Goal: Information Seeking & Learning: Find specific fact

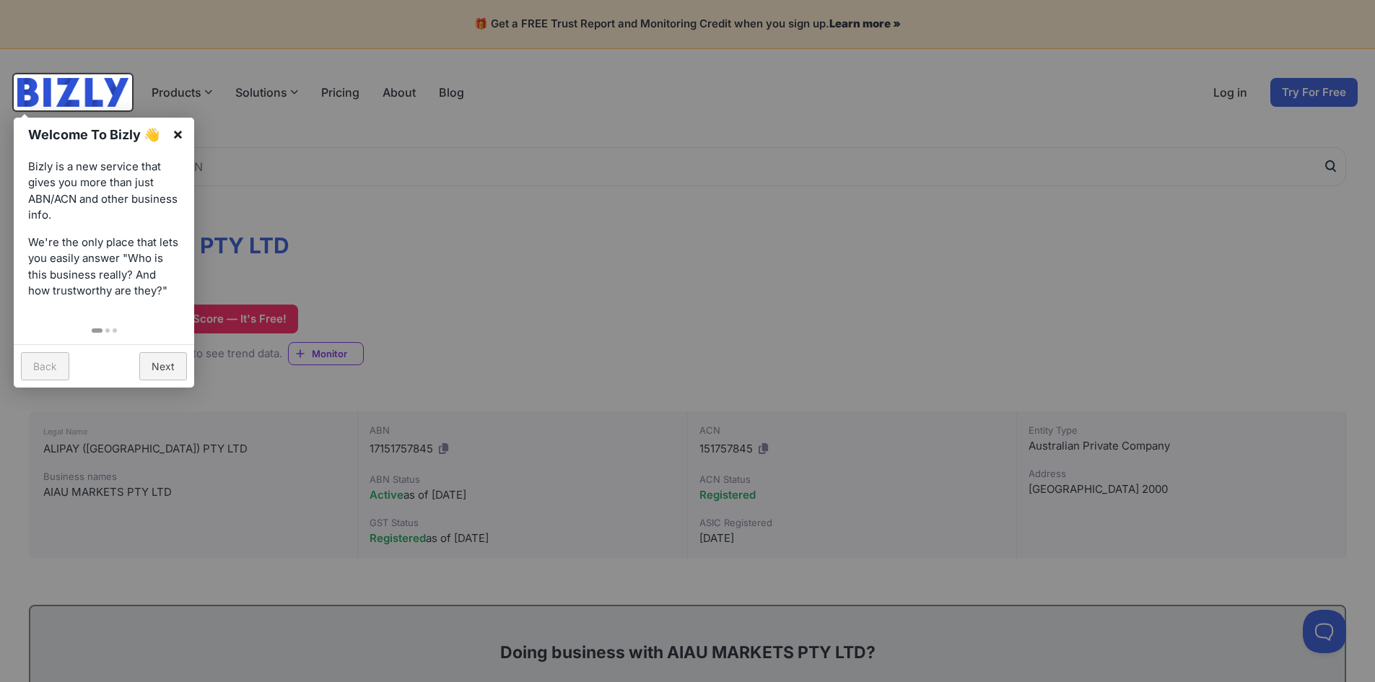
click at [187, 135] on link "×" at bounding box center [178, 134] width 32 height 32
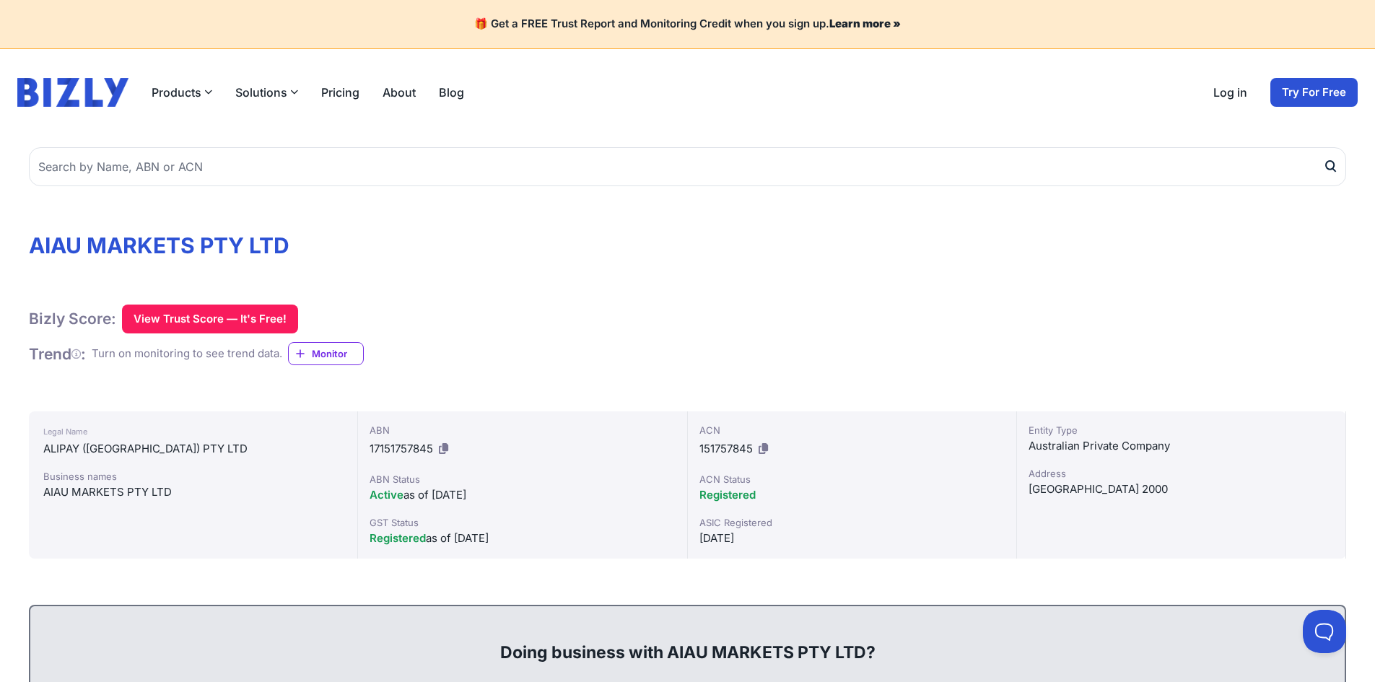
click at [445, 341] on div "Bizly Score: View Trust Score — It's Free! View Trust Score — It's Free! Trend …" at bounding box center [687, 335] width 1317 height 61
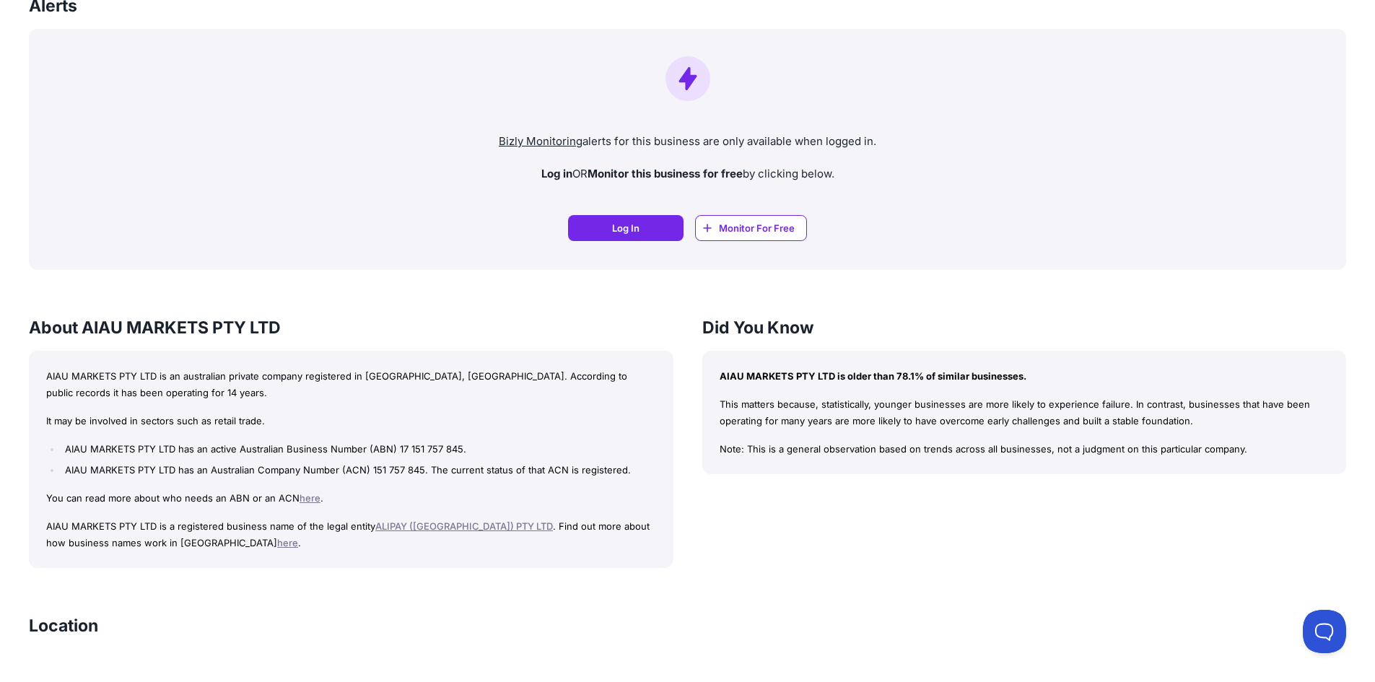
scroll to position [1010, 0]
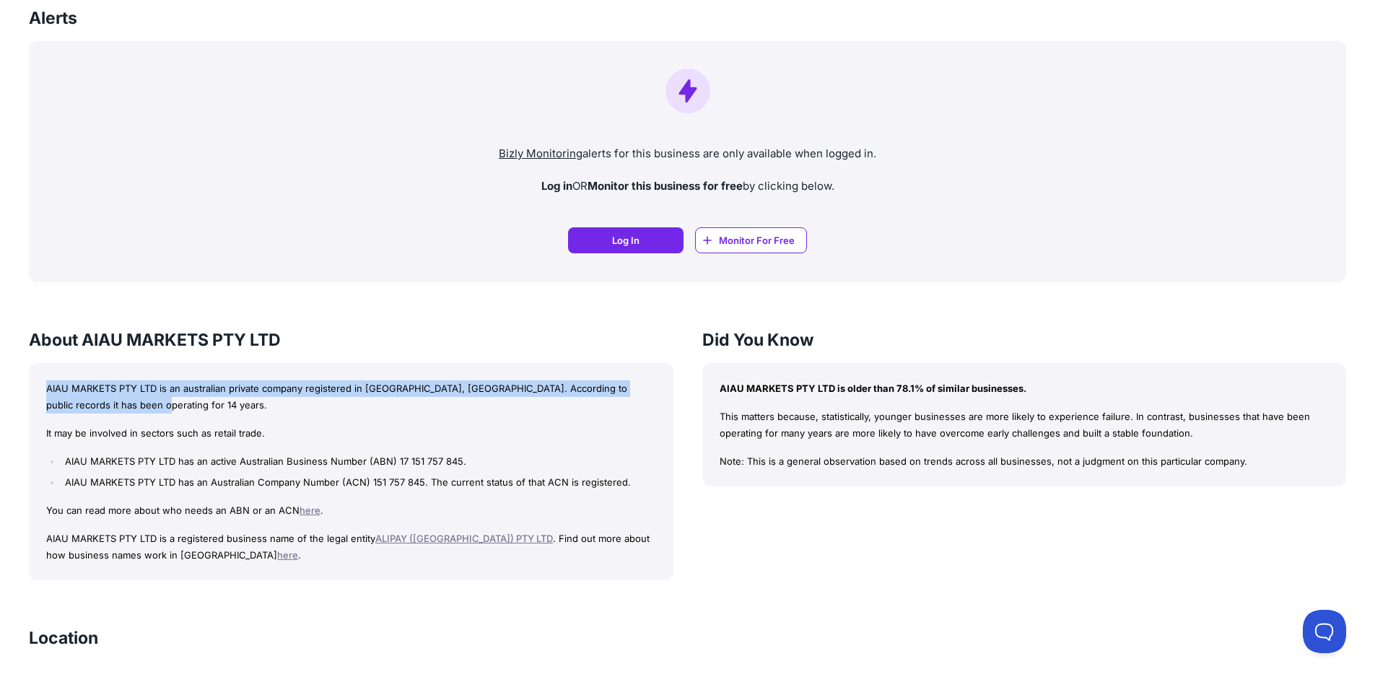
drag, startPoint x: 38, startPoint y: 384, endPoint x: 157, endPoint y: 403, distance: 120.0
click at [157, 403] on div "AIAU MARKETS PTY LTD is an australian private company registered in [GEOGRAPHIC…" at bounding box center [351, 472] width 645 height 218
copy p "AIAU MARKETS PTY LTD is an australian private company registered in [GEOGRAPHIC…"
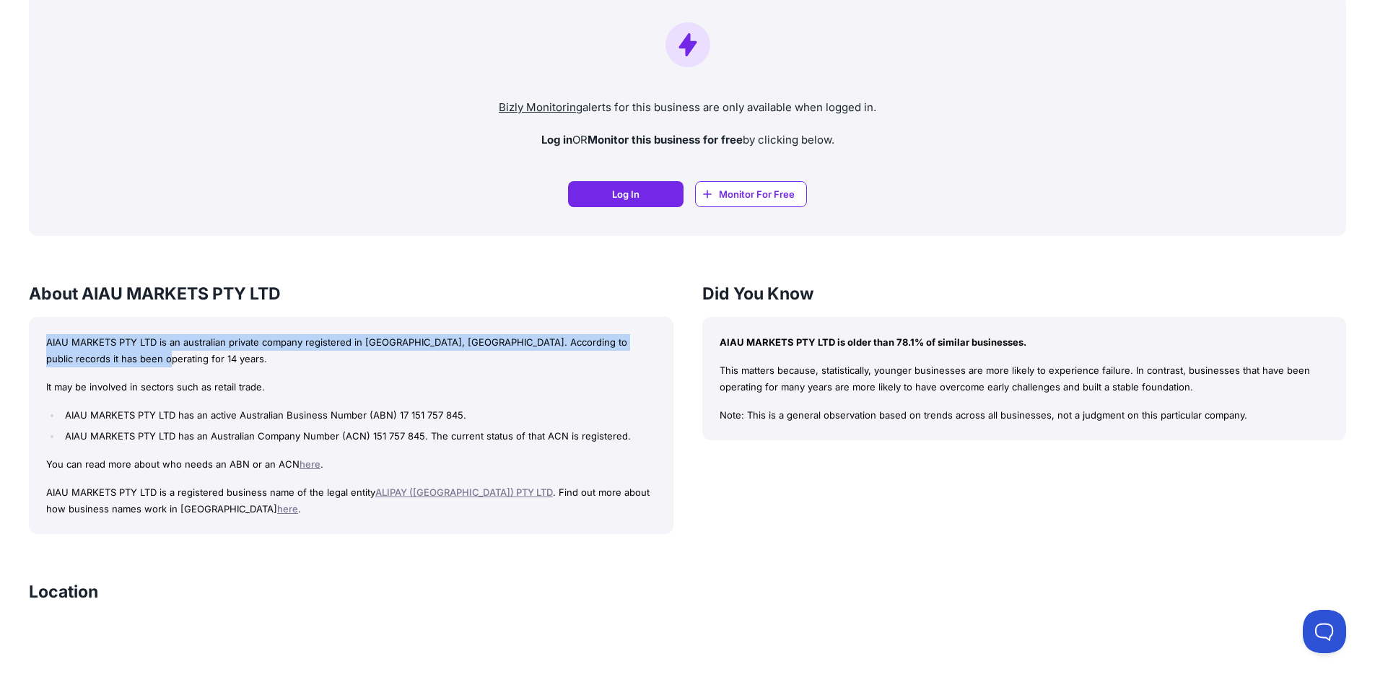
scroll to position [1083, 0]
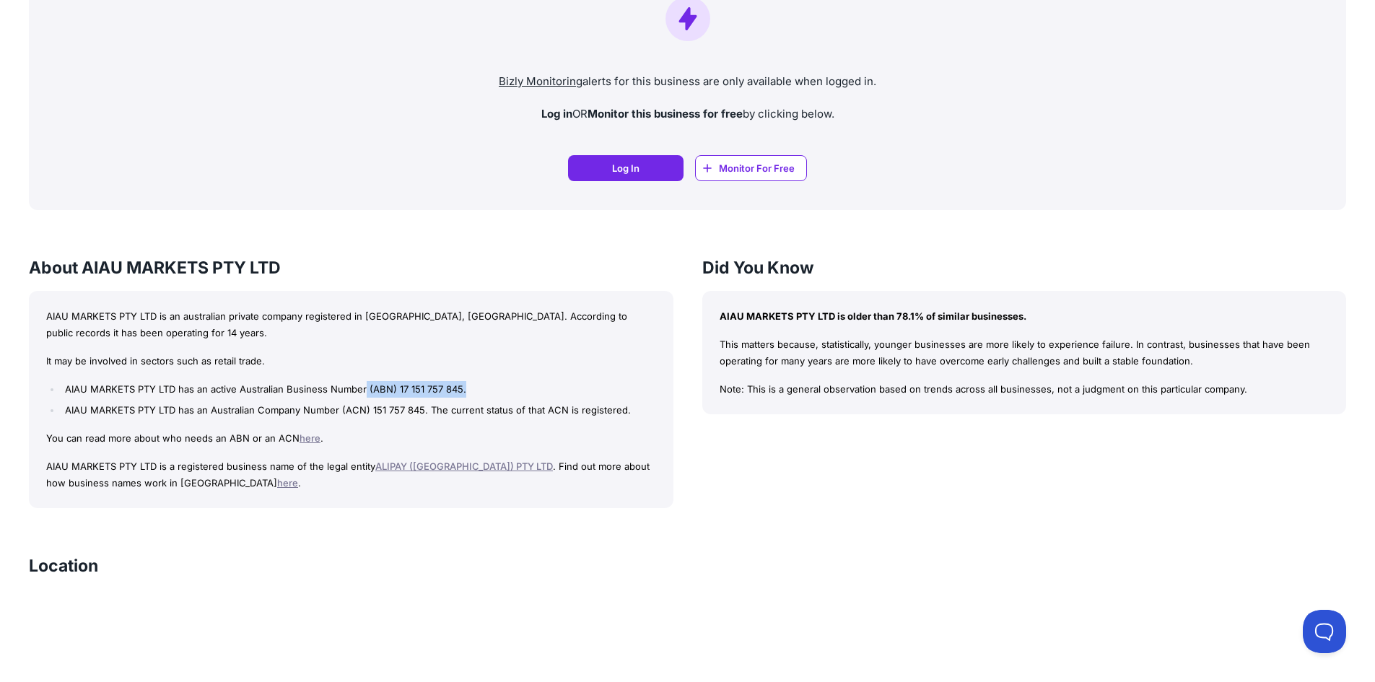
drag, startPoint x: 365, startPoint y: 385, endPoint x: 482, endPoint y: 384, distance: 116.9
click at [482, 384] on li "AIAU MARKETS PTY LTD has an active Australian Business Number (ABN) 17 151 757 …" at bounding box center [358, 389] width 594 height 17
click at [306, 402] on li "AIAU MARKETS PTY LTD has an Australian Company Number (ACN) 151 757 845. The cu…" at bounding box center [358, 410] width 594 height 17
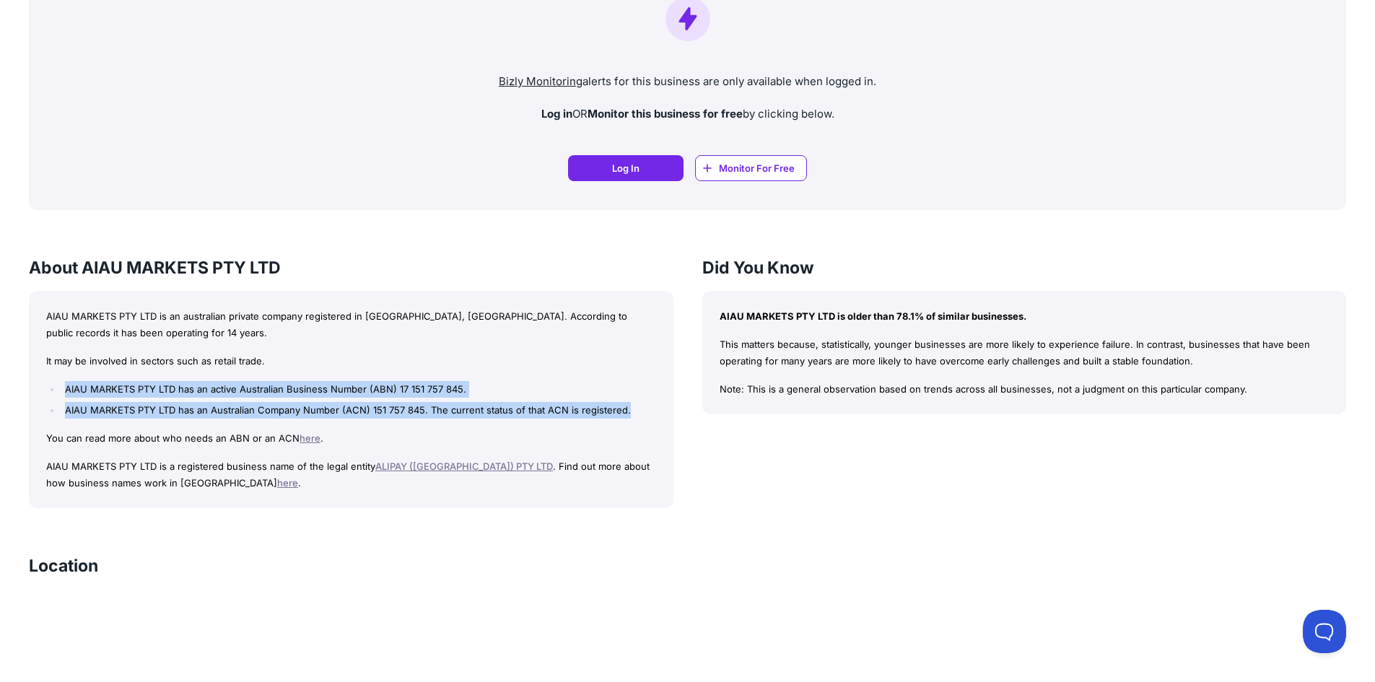
drag, startPoint x: 65, startPoint y: 390, endPoint x: 678, endPoint y: 403, distance: 613.6
click at [678, 403] on div "About AIAU MARKETS PTY LTD AIAU MARKETS PTY LTD is an australian private compan…" at bounding box center [687, 382] width 1317 height 253
copy ul "AIAU MARKETS PTY LTD has an active Australian Business Number (ABN) 17 151 757 …"
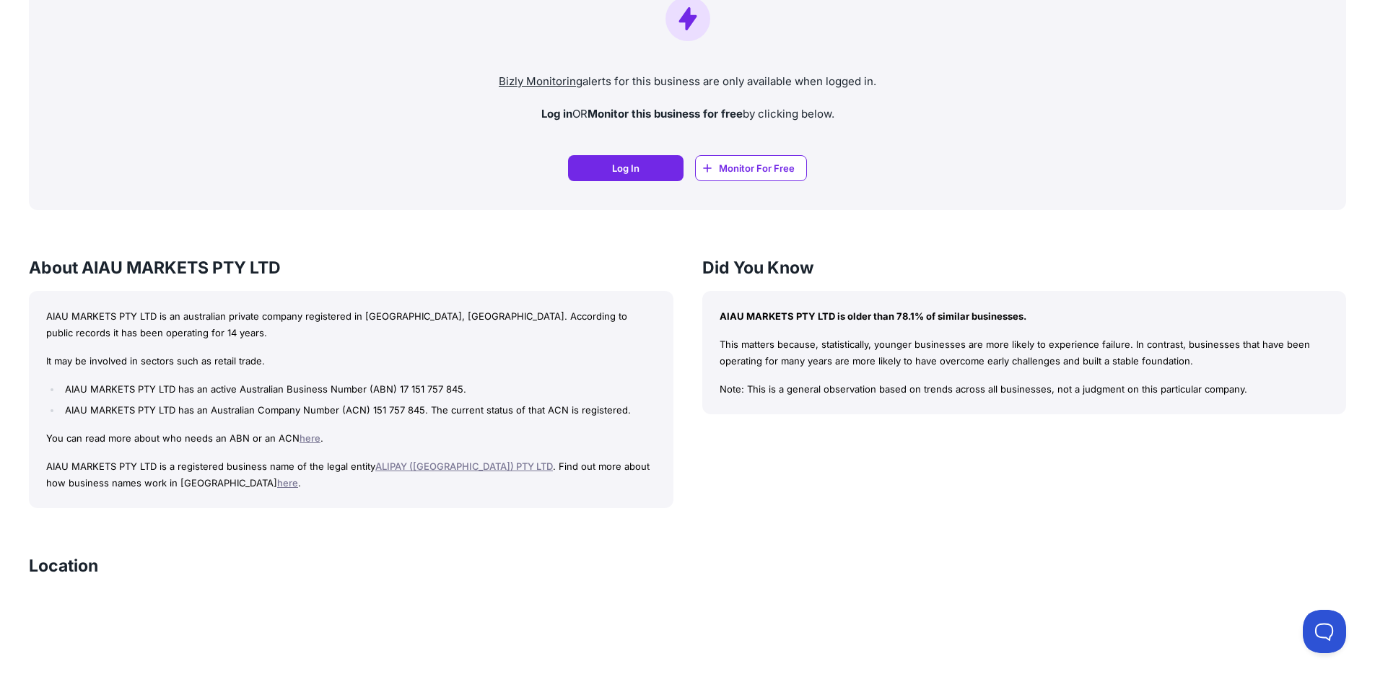
click at [211, 427] on div "AIAU MARKETS PTY LTD is an australian private company registered in [GEOGRAPHIC…" at bounding box center [351, 400] width 645 height 218
drag, startPoint x: 394, startPoint y: 389, endPoint x: 465, endPoint y: 390, distance: 70.7
click at [465, 390] on li "AIAU MARKETS PTY LTD has an active Australian Business Number (ABN) 17 151 757 …" at bounding box center [358, 389] width 594 height 17
copy li "17 151 757 845."
